Goal: Find specific page/section: Find specific page/section

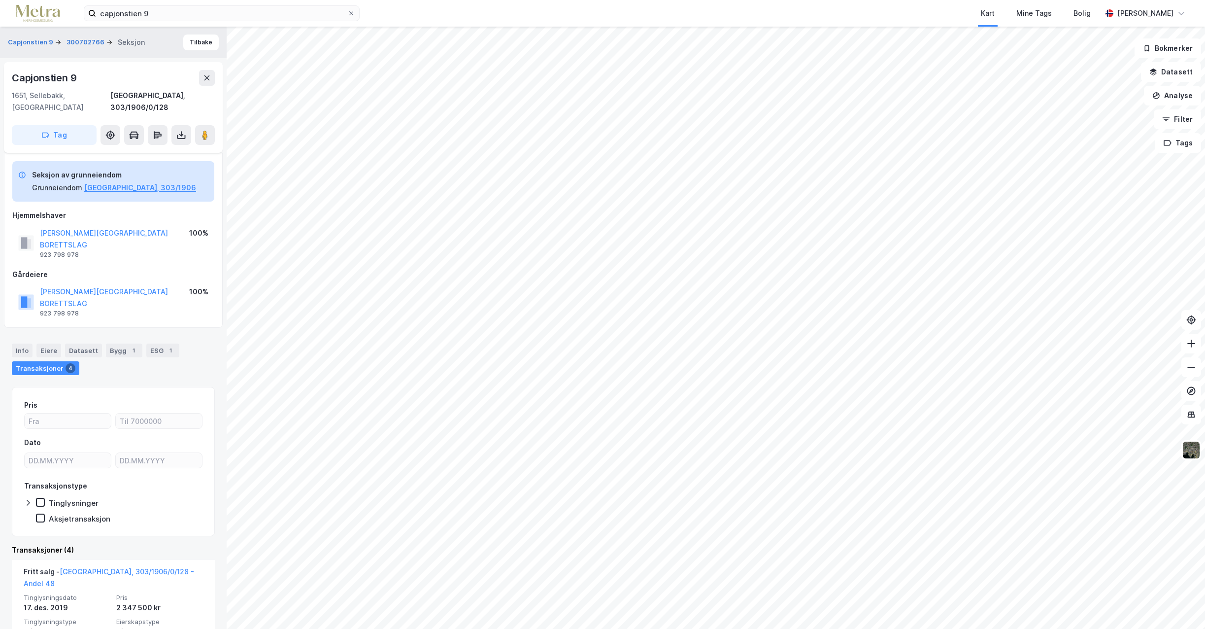
scroll to position [59, 0]
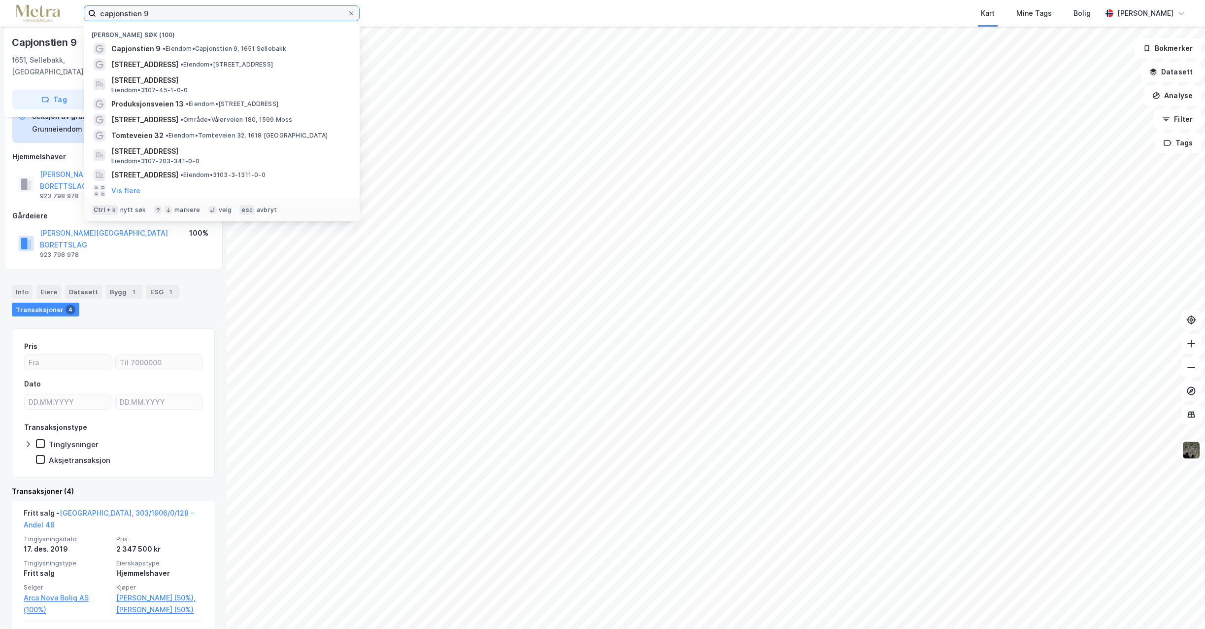
drag, startPoint x: 180, startPoint y: 16, endPoint x: 86, endPoint y: 15, distance: 93.6
click at [86, 15] on label "capjonstien 9" at bounding box center [222, 13] width 276 height 16
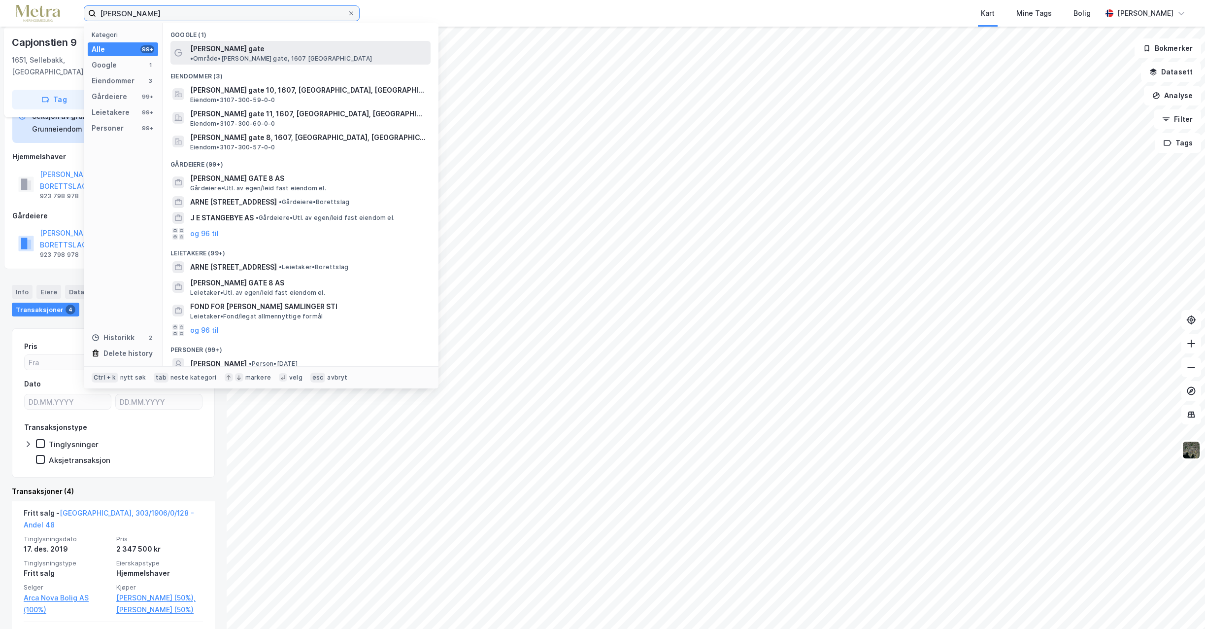
type input "[PERSON_NAME]"
click at [231, 45] on span "[PERSON_NAME] gate" at bounding box center [227, 49] width 74 height 12
